Goal: Task Accomplishment & Management: Use online tool/utility

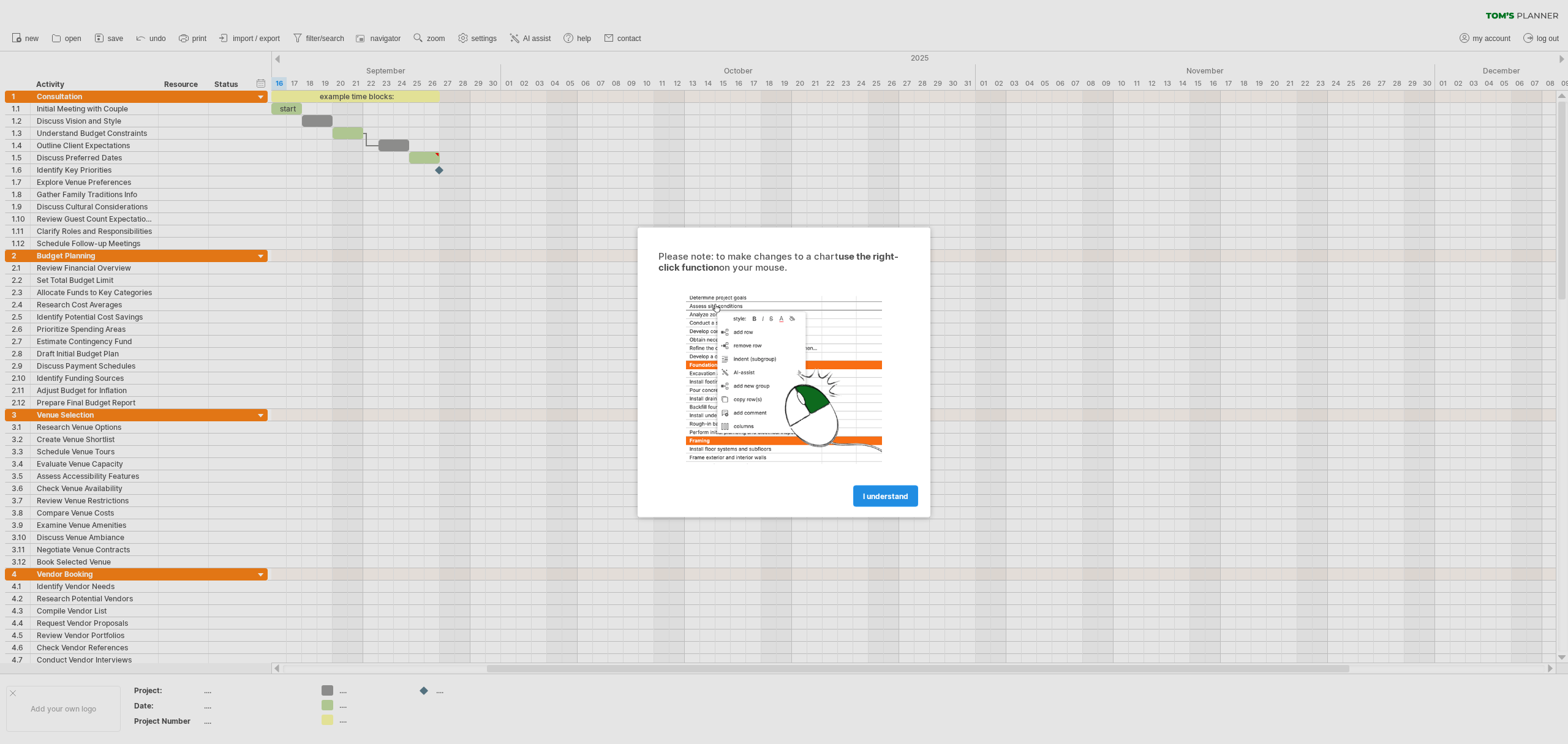
click at [884, 496] on span "I understand" at bounding box center [886, 495] width 46 height 9
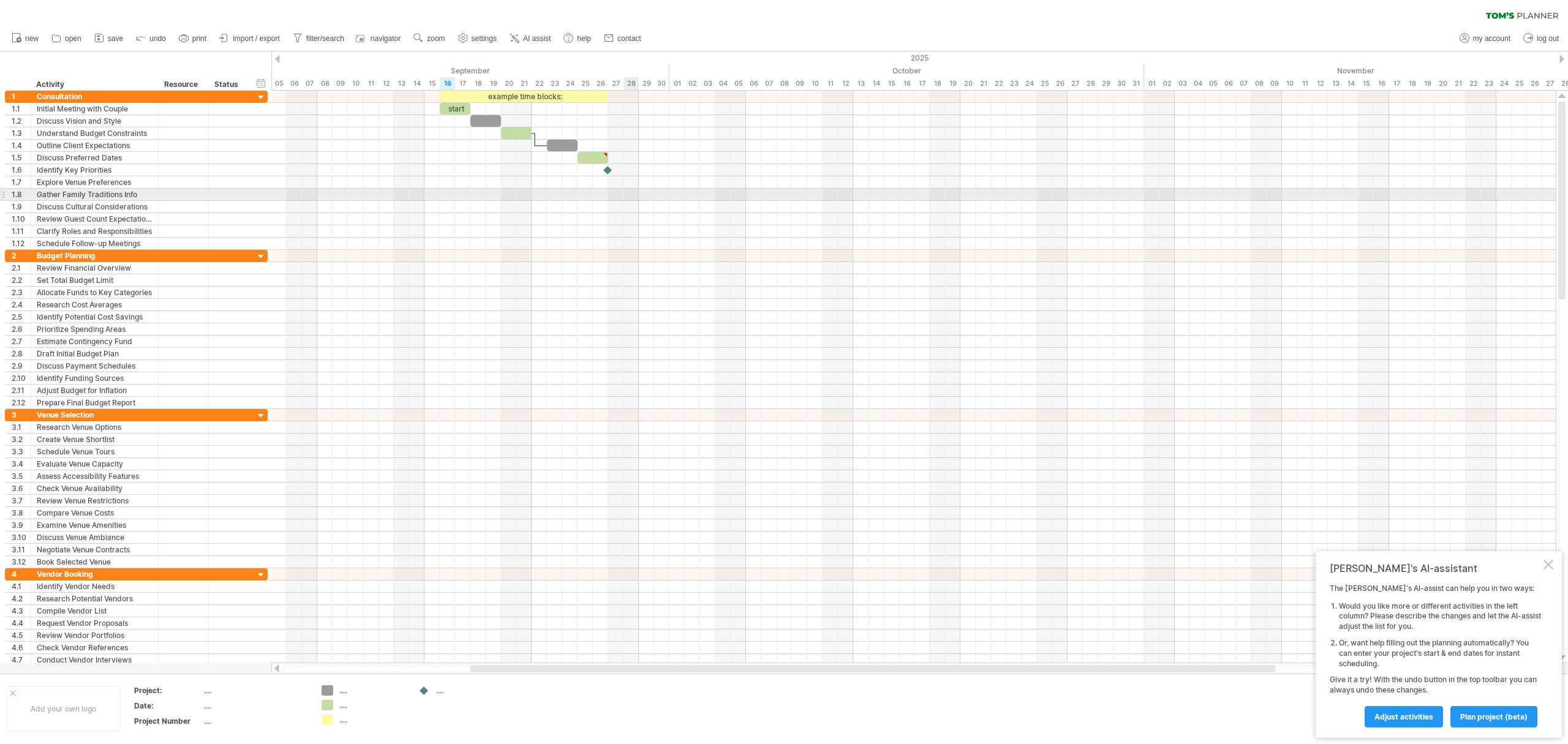
click at [623, 191] on div at bounding box center [914, 194] width 1284 height 12
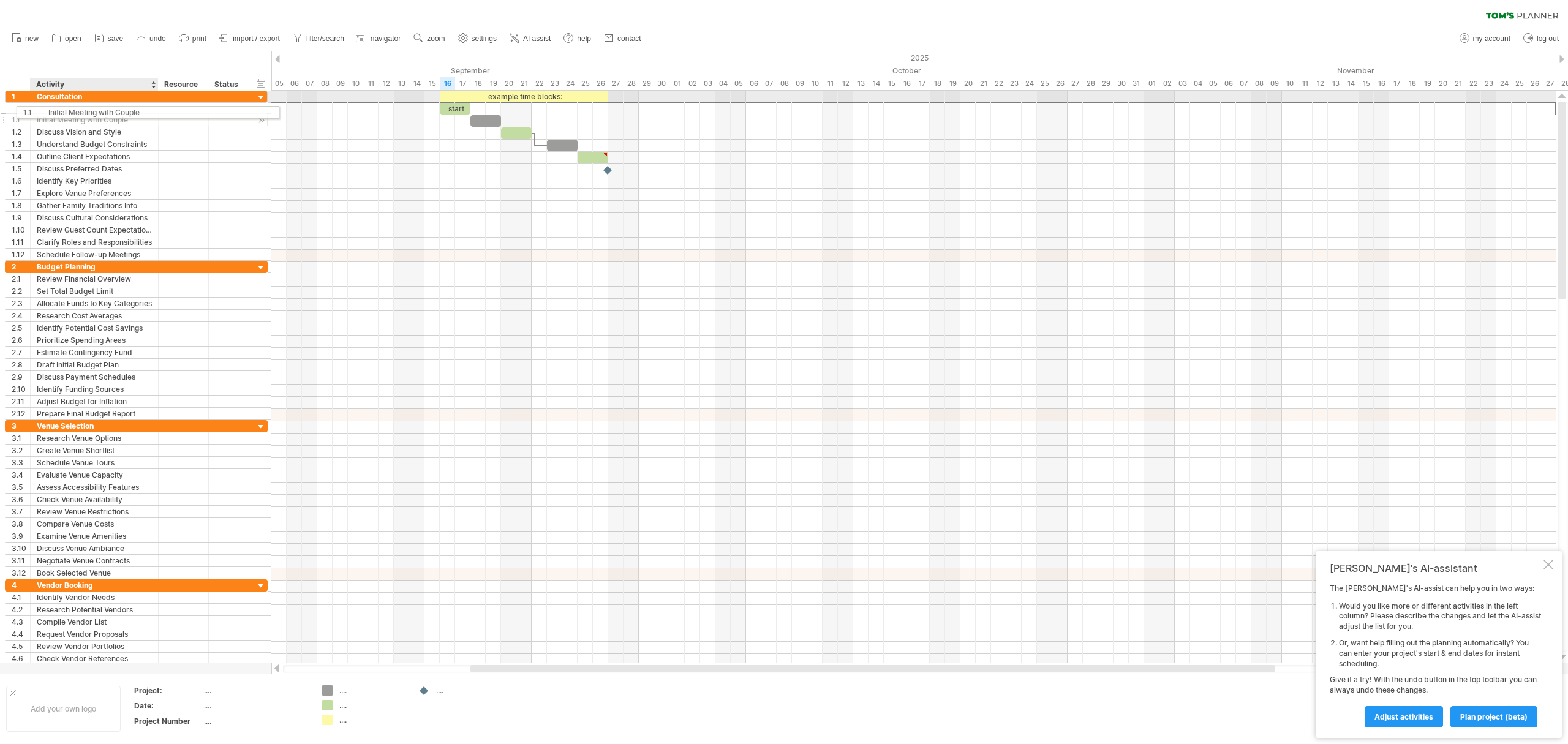
drag, startPoint x: 60, startPoint y: 112, endPoint x: 66, endPoint y: 110, distance: 6.3
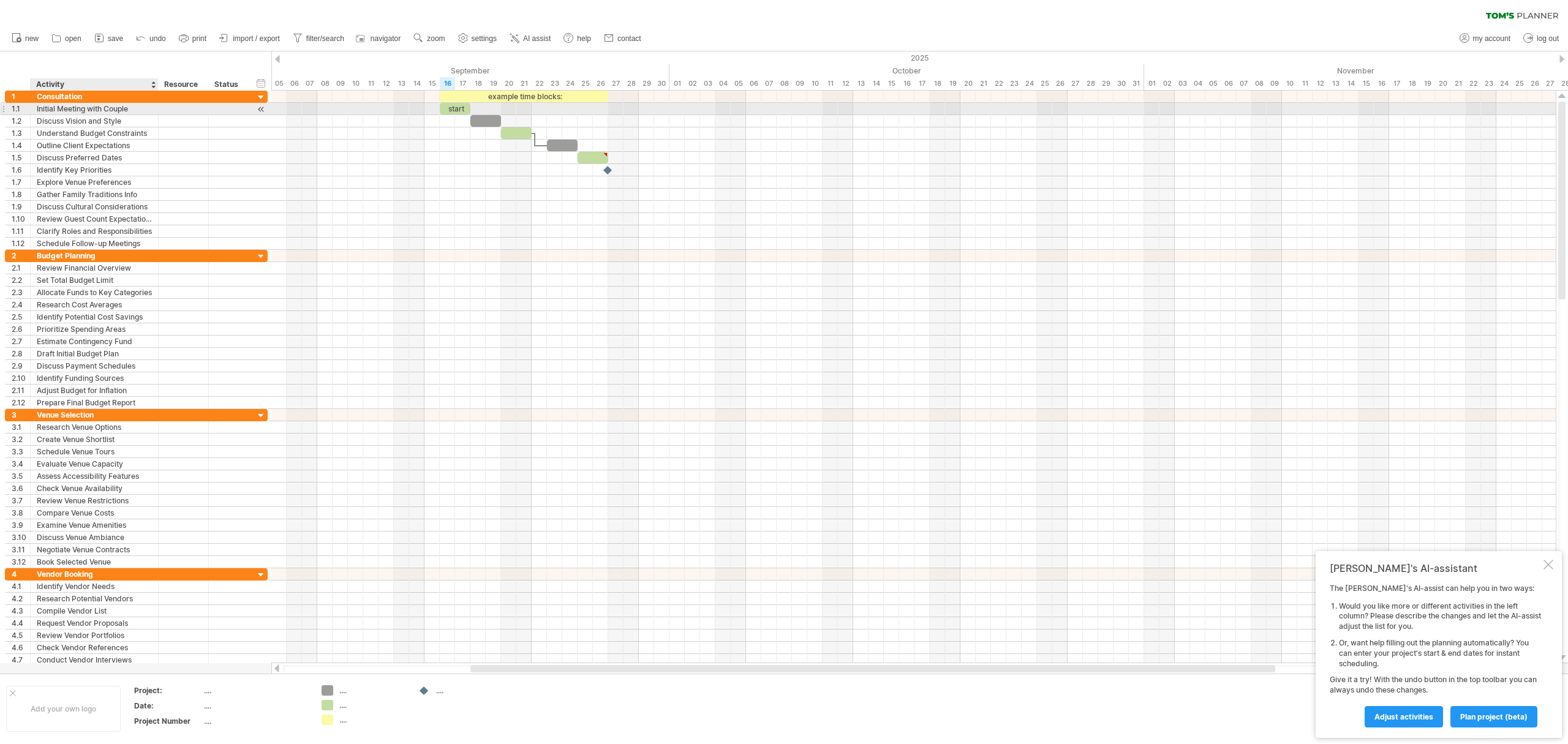
click at [68, 109] on div "Initial Meeting with Couple" at bounding box center [94, 108] width 115 height 11
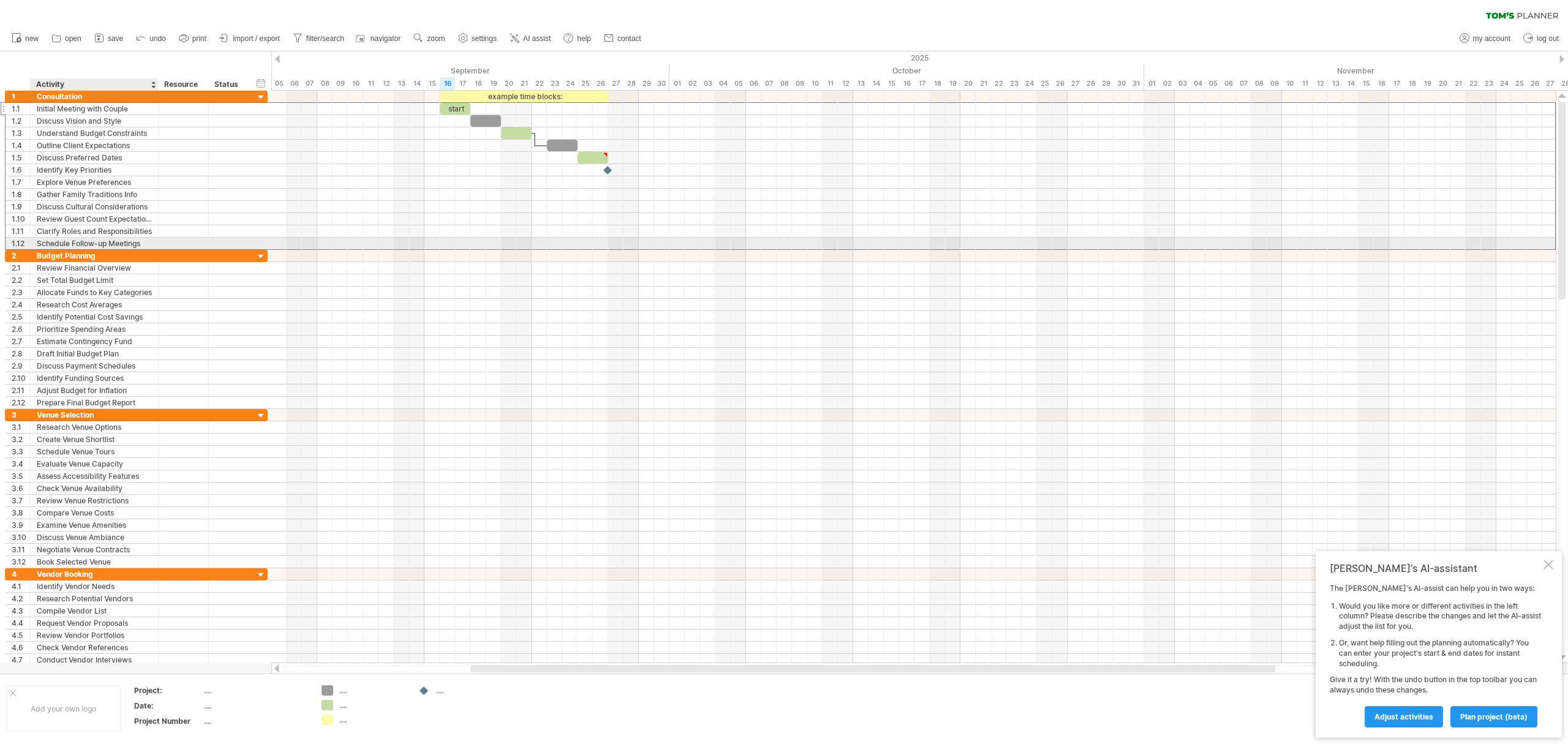
click at [73, 243] on div "Schedule Follow-up Meetings" at bounding box center [94, 243] width 115 height 11
click at [274, 256] on div at bounding box center [914, 255] width 1284 height 12
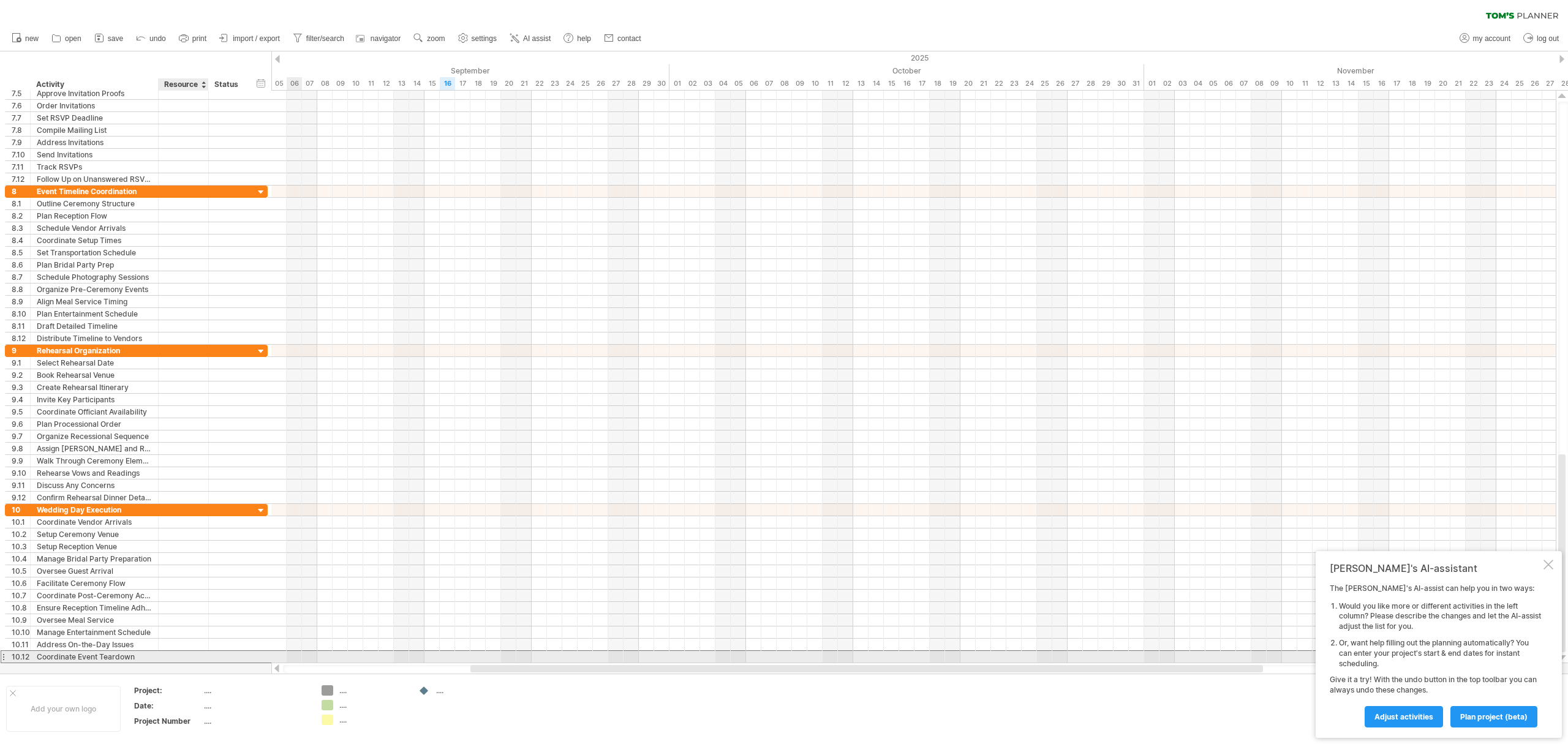
click at [166, 655] on div at bounding box center [184, 657] width 38 height 11
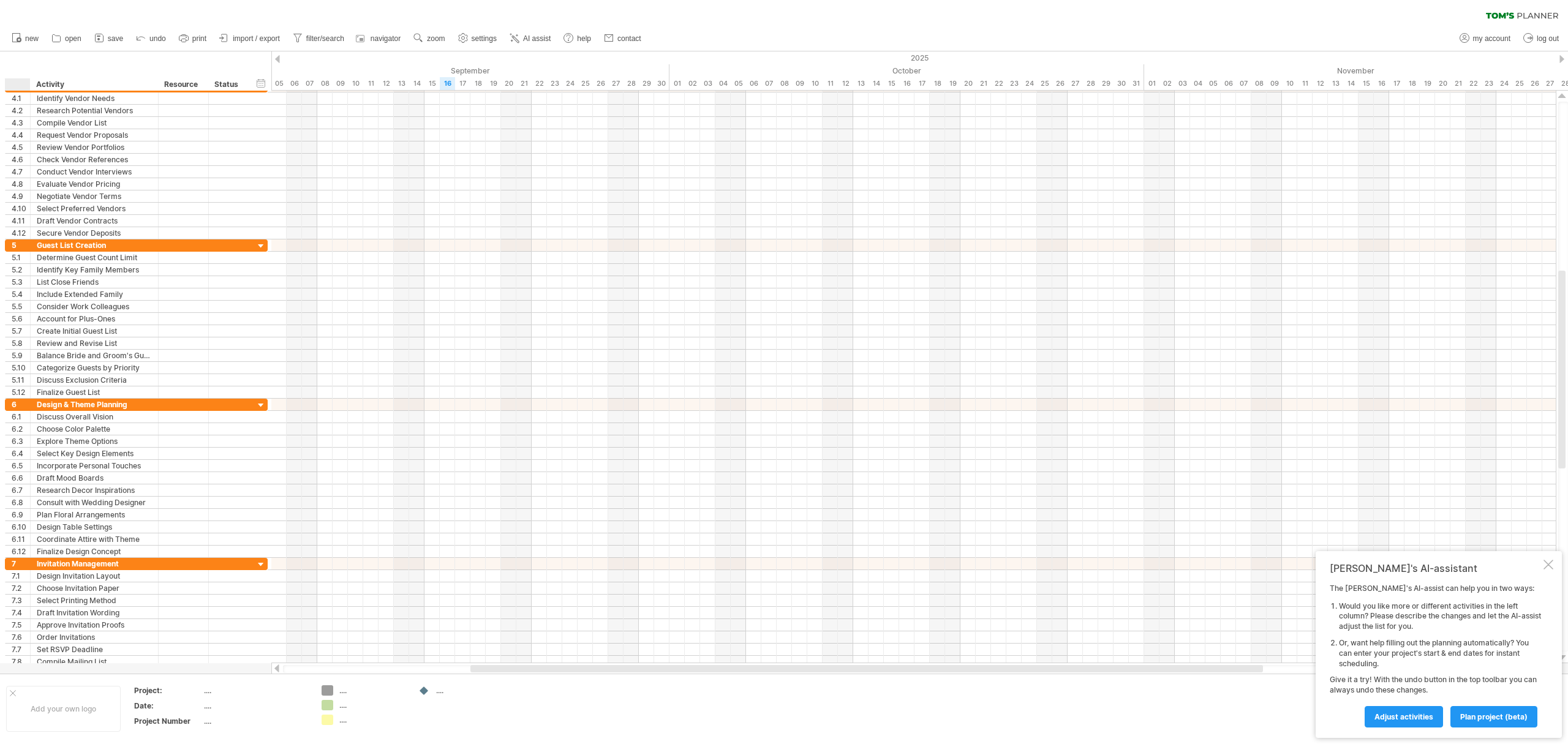
click at [17, 81] on div at bounding box center [20, 84] width 19 height 12
drag, startPoint x: 29, startPoint y: 82, endPoint x: 24, endPoint y: 121, distance: 39.3
click at [23, 121] on div "Trying to reach [DOMAIN_NAME] Connected again... 0% clear filter new 1" at bounding box center [784, 372] width 1568 height 744
click at [665, 658] on div at bounding box center [910, 662] width 1291 height 12
